Goal: Transaction & Acquisition: Purchase product/service

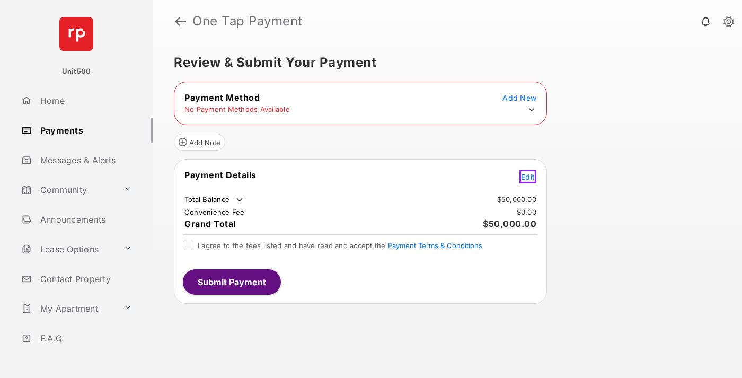
click at [530, 175] on span "Edit" at bounding box center [528, 176] width 14 height 9
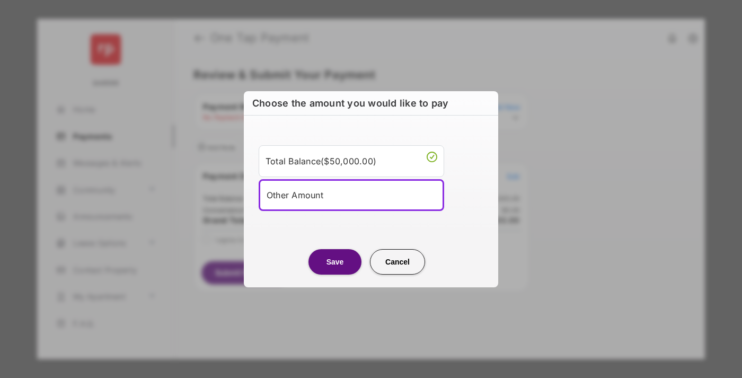
click at [352, 195] on div "Other Amount" at bounding box center [352, 195] width 170 height 16
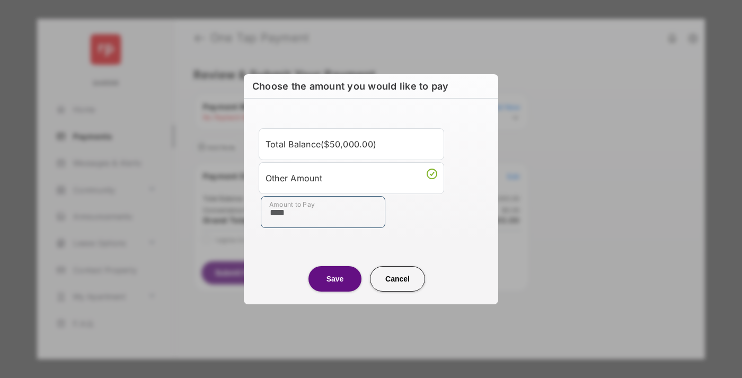
type input "****"
click at [335, 278] on button "Save" at bounding box center [335, 278] width 53 height 25
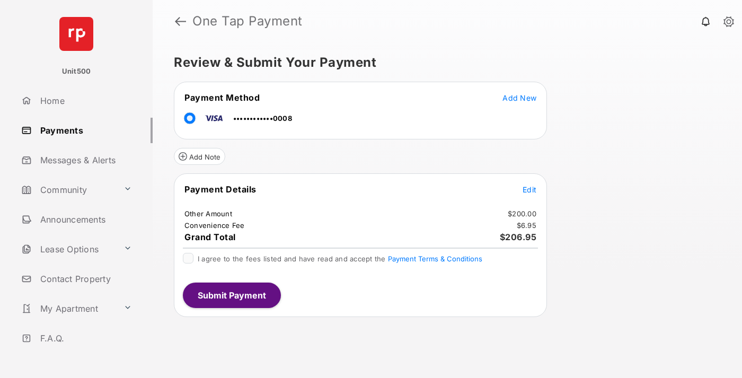
click at [530, 189] on span "Edit" at bounding box center [530, 189] width 14 height 9
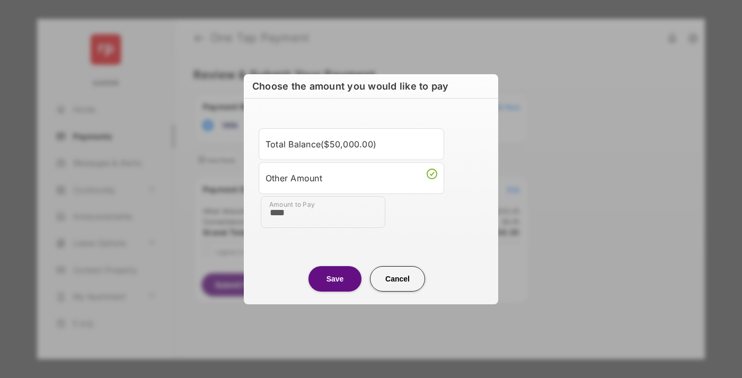
click at [335, 278] on button "Save" at bounding box center [335, 278] width 53 height 25
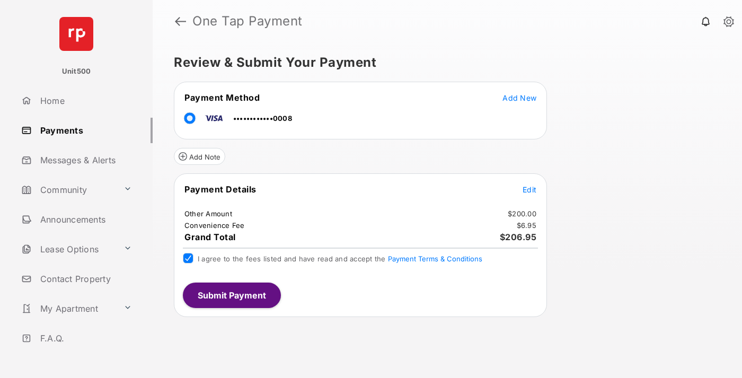
click at [231, 295] on button "Submit Payment" at bounding box center [232, 295] width 98 height 25
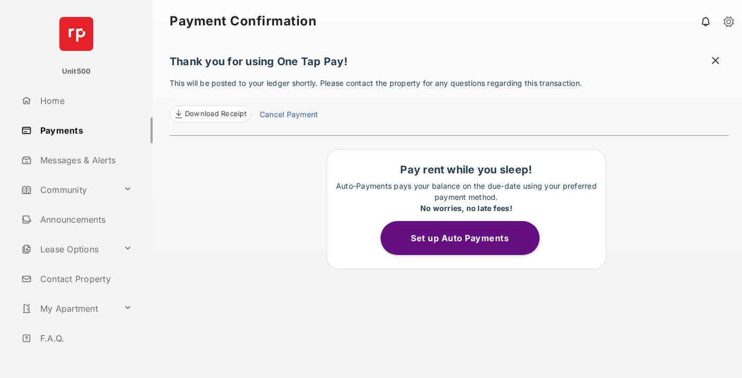
click at [716, 62] on span at bounding box center [716, 61] width 11 height 13
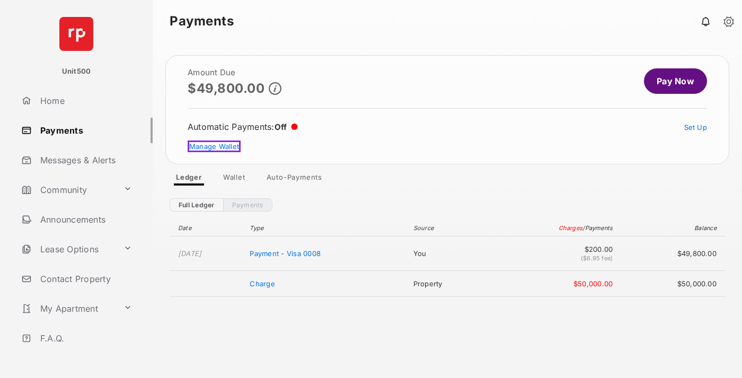
click at [213, 146] on link "Manage Wallet" at bounding box center [214, 147] width 53 height 12
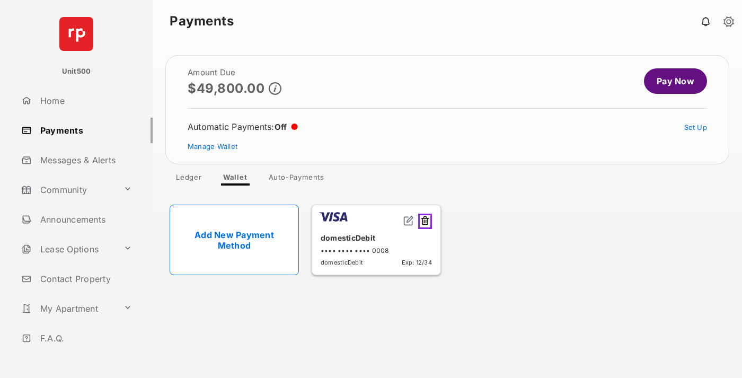
click at [427, 220] on button at bounding box center [425, 221] width 14 height 15
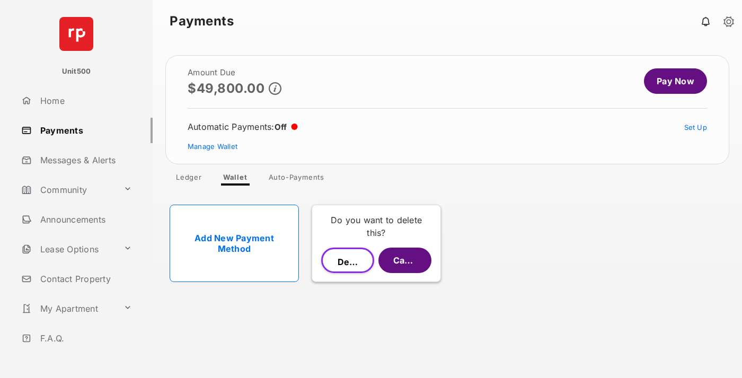
click at [348, 260] on button "Delete" at bounding box center [347, 260] width 53 height 25
